Goal: Information Seeking & Learning: Learn about a topic

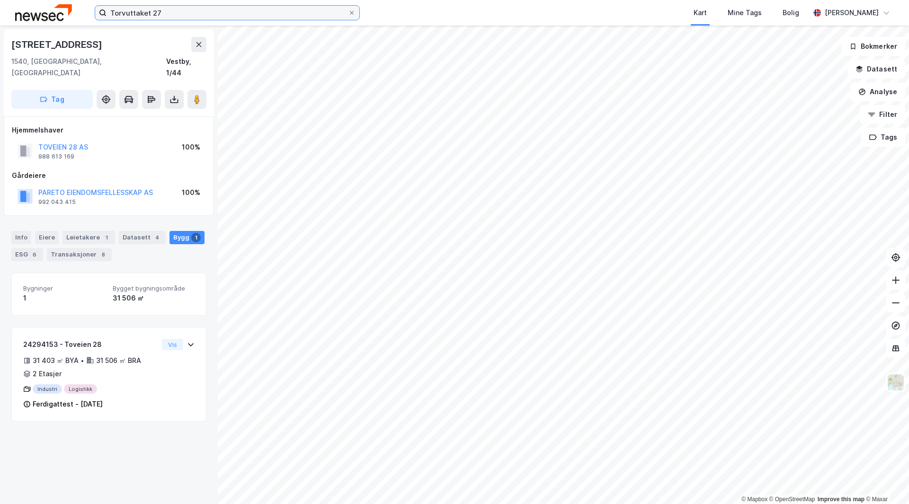
click at [166, 11] on input "Torvuttaket 27" at bounding box center [228, 13] width 242 height 14
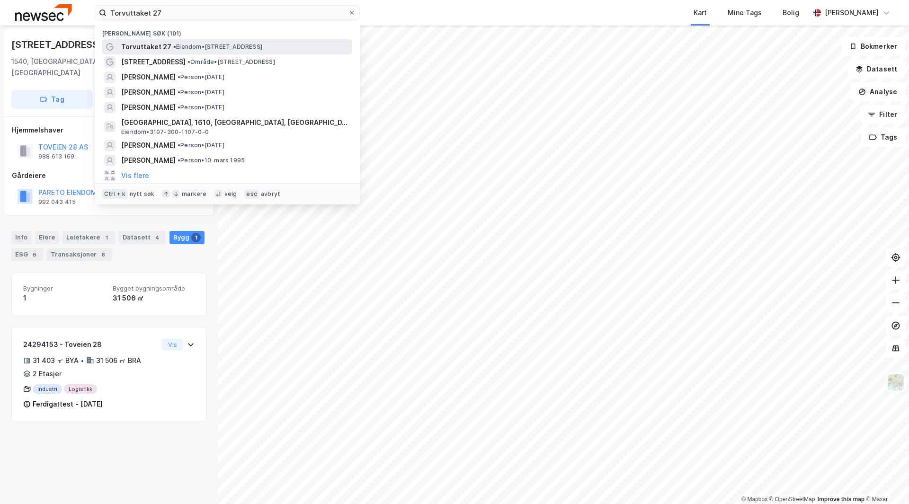
click at [219, 49] on span "• Eiendom • [STREET_ADDRESS]" at bounding box center [217, 47] width 89 height 8
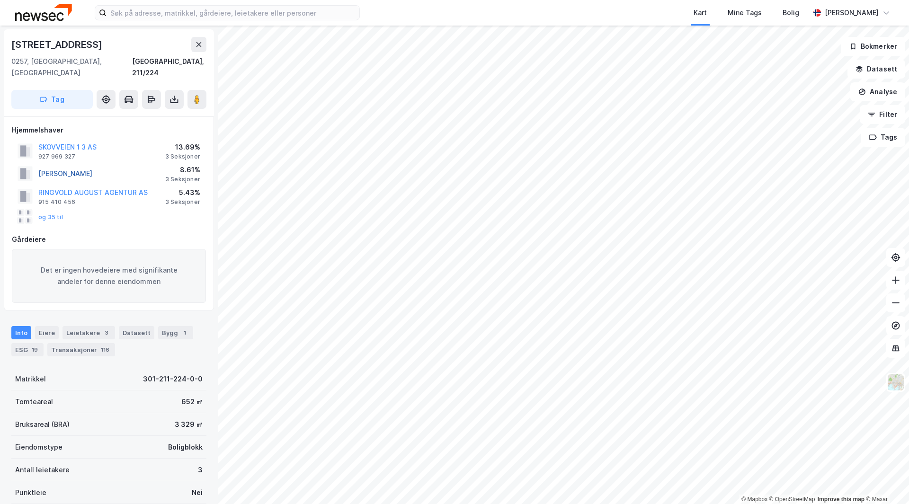
click at [0, 0] on button "[PERSON_NAME]" at bounding box center [0, 0] width 0 height 0
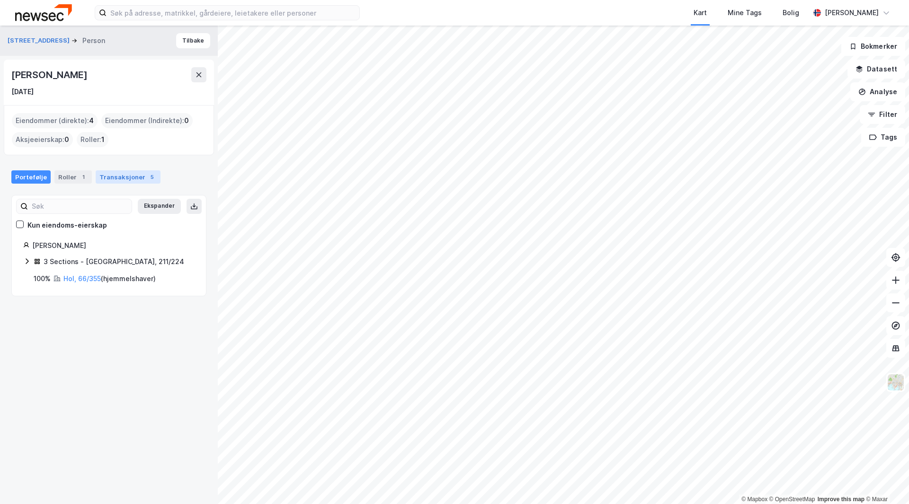
click at [129, 174] on div "Transaksjoner 5" at bounding box center [128, 176] width 65 height 13
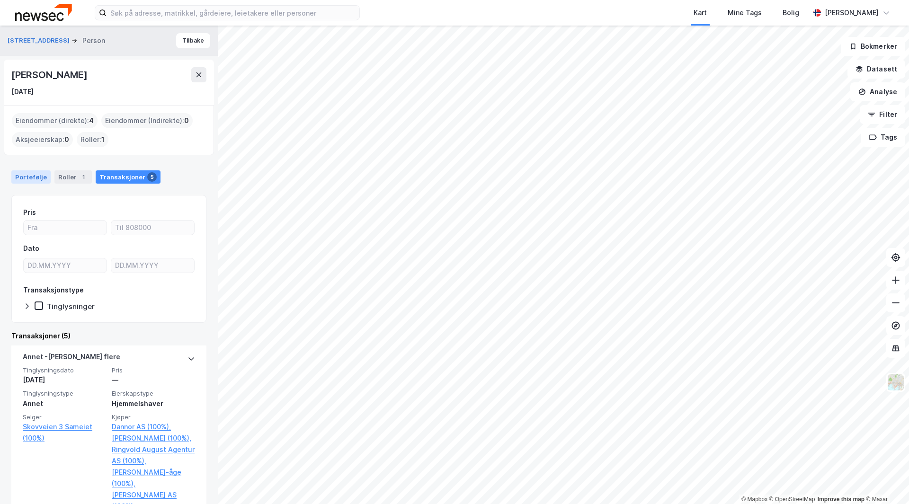
click at [33, 174] on div "Portefølje" at bounding box center [30, 176] width 39 height 13
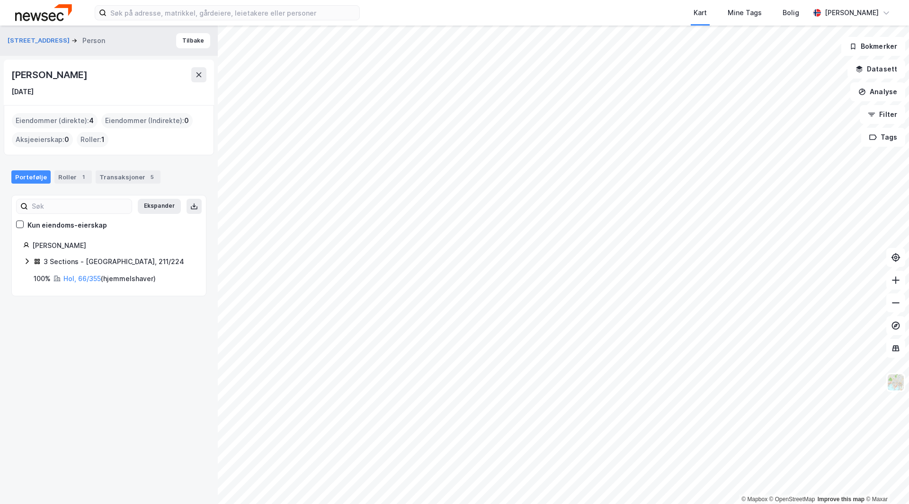
click at [27, 263] on icon at bounding box center [27, 262] width 8 height 8
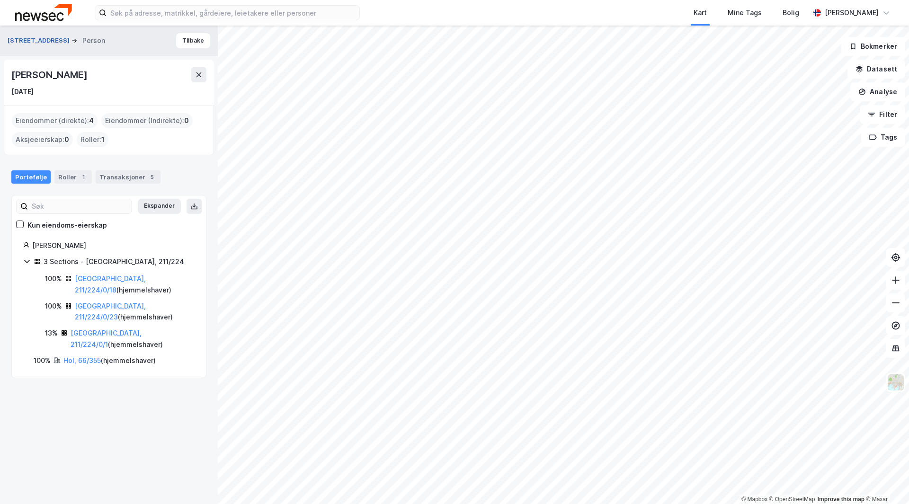
click at [30, 40] on button "[STREET_ADDRESS]" at bounding box center [40, 40] width 64 height 9
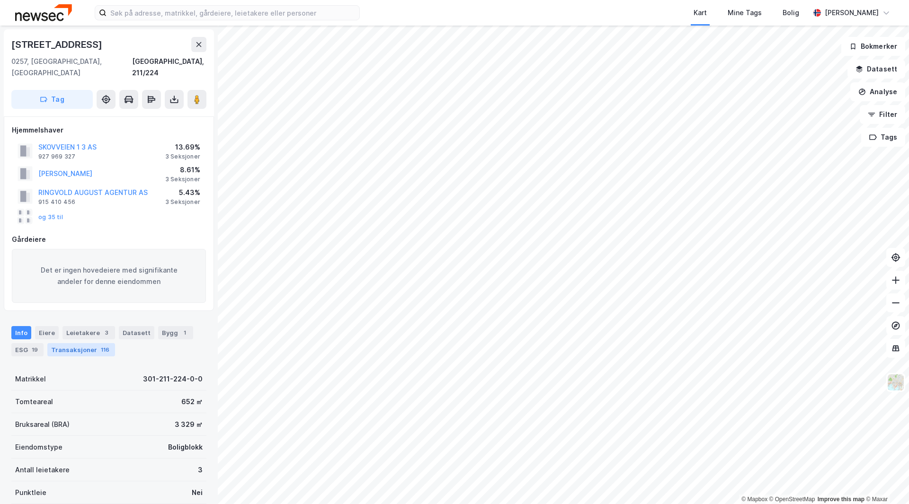
click at [89, 343] on div "Transaksjoner 116" at bounding box center [81, 349] width 68 height 13
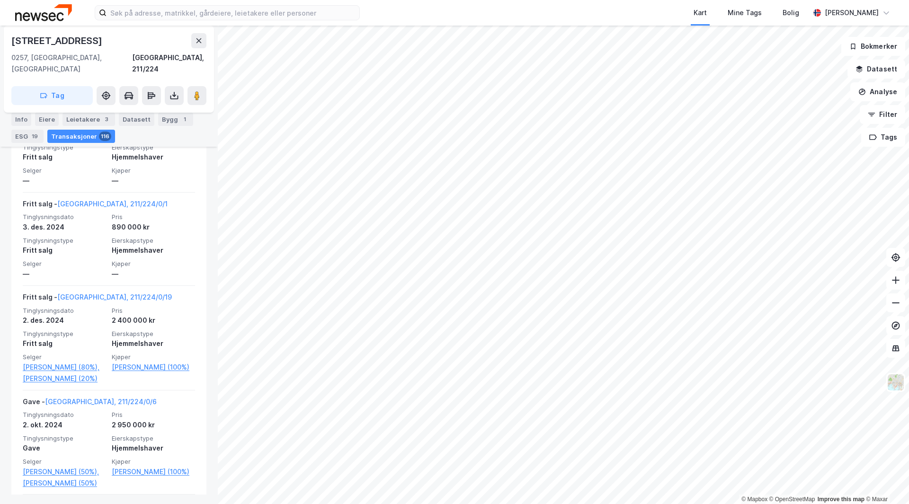
scroll to position [646, 0]
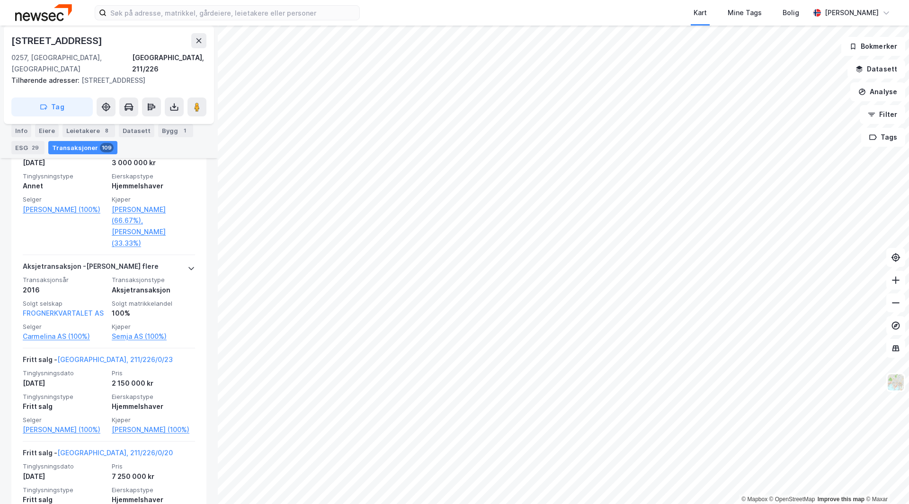
scroll to position [1573, 0]
